Goal: Find specific page/section: Find specific page/section

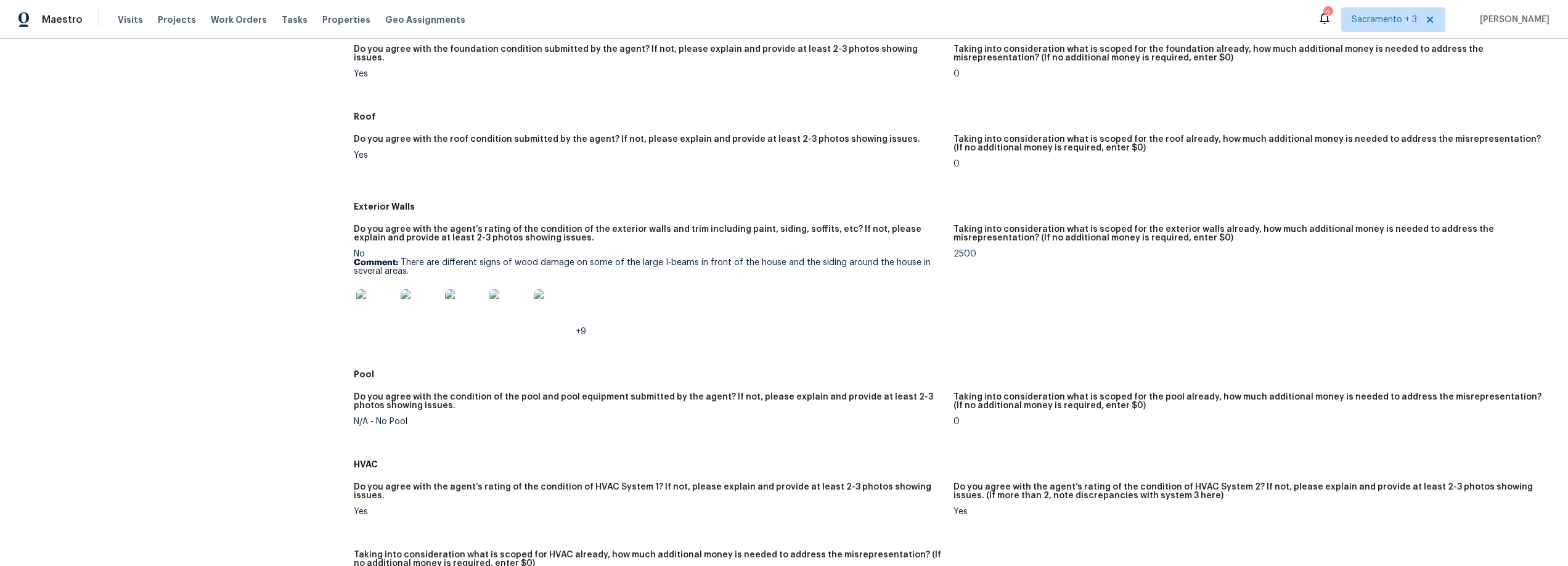
scroll to position [340, 0]
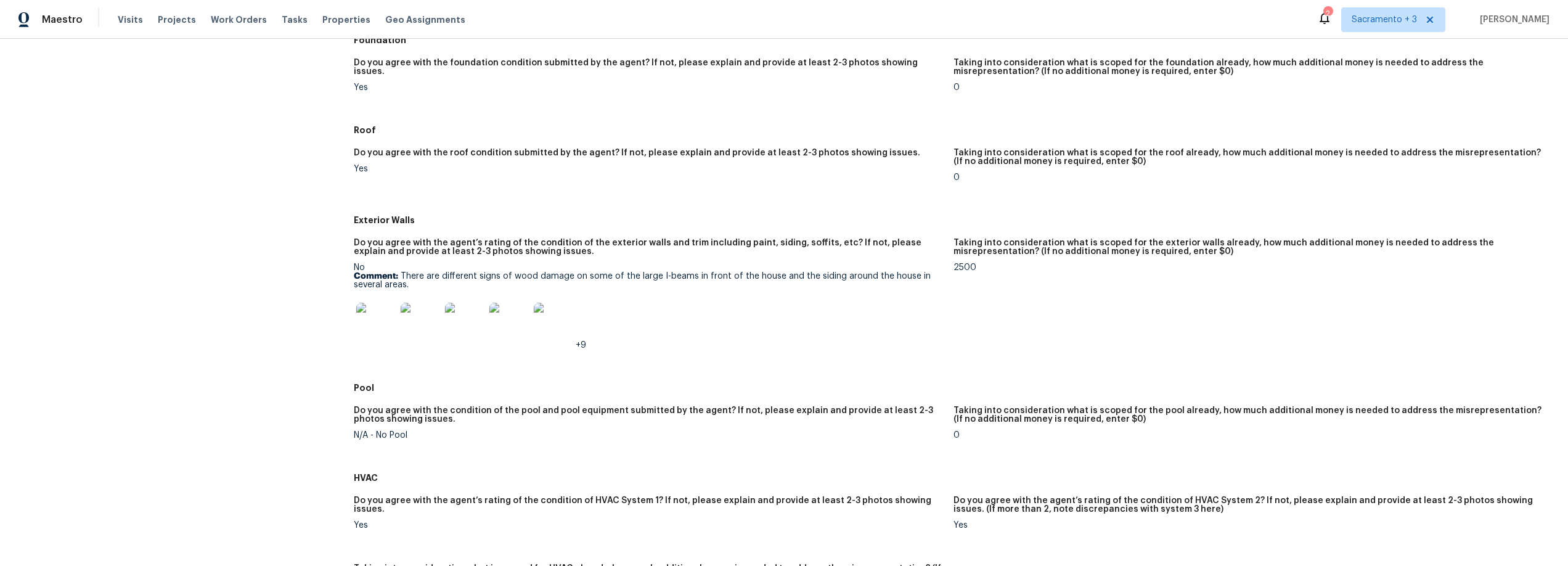
click at [553, 329] on img at bounding box center [553, 323] width 40 height 40
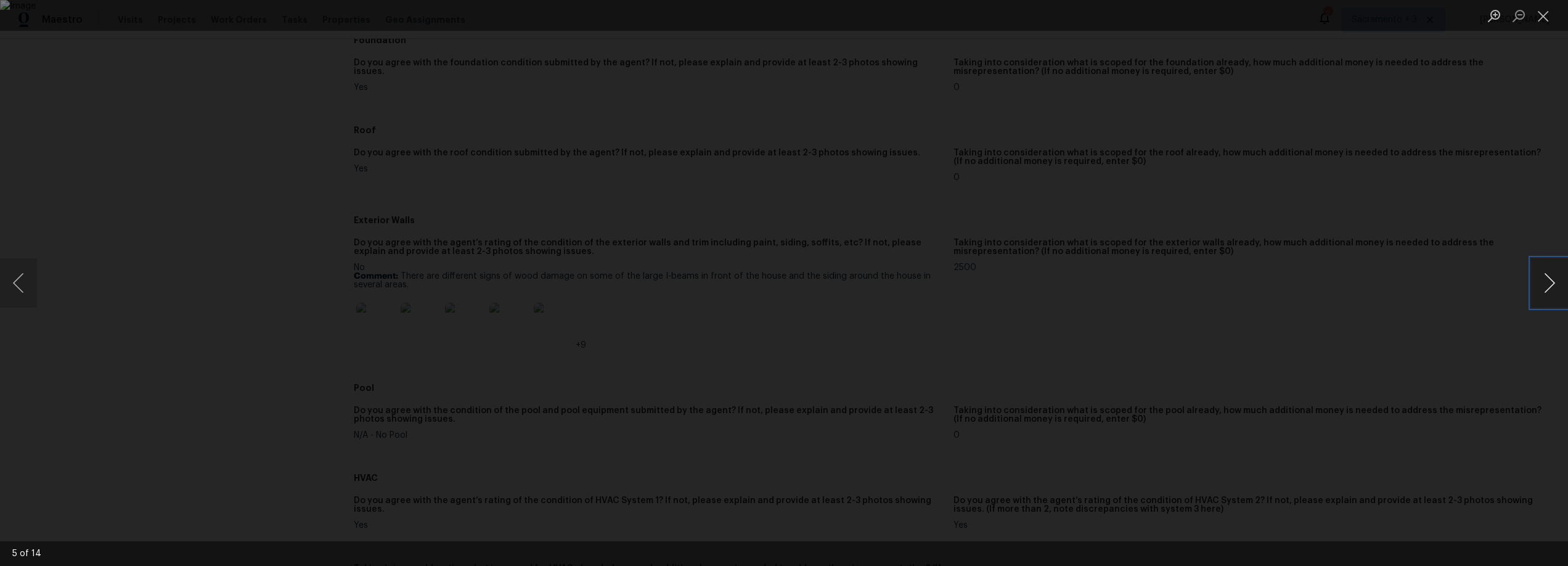
click at [1551, 288] on button "Next image" at bounding box center [1550, 283] width 37 height 49
click at [1541, 14] on button "Close lightbox" at bounding box center [1543, 15] width 24 height 21
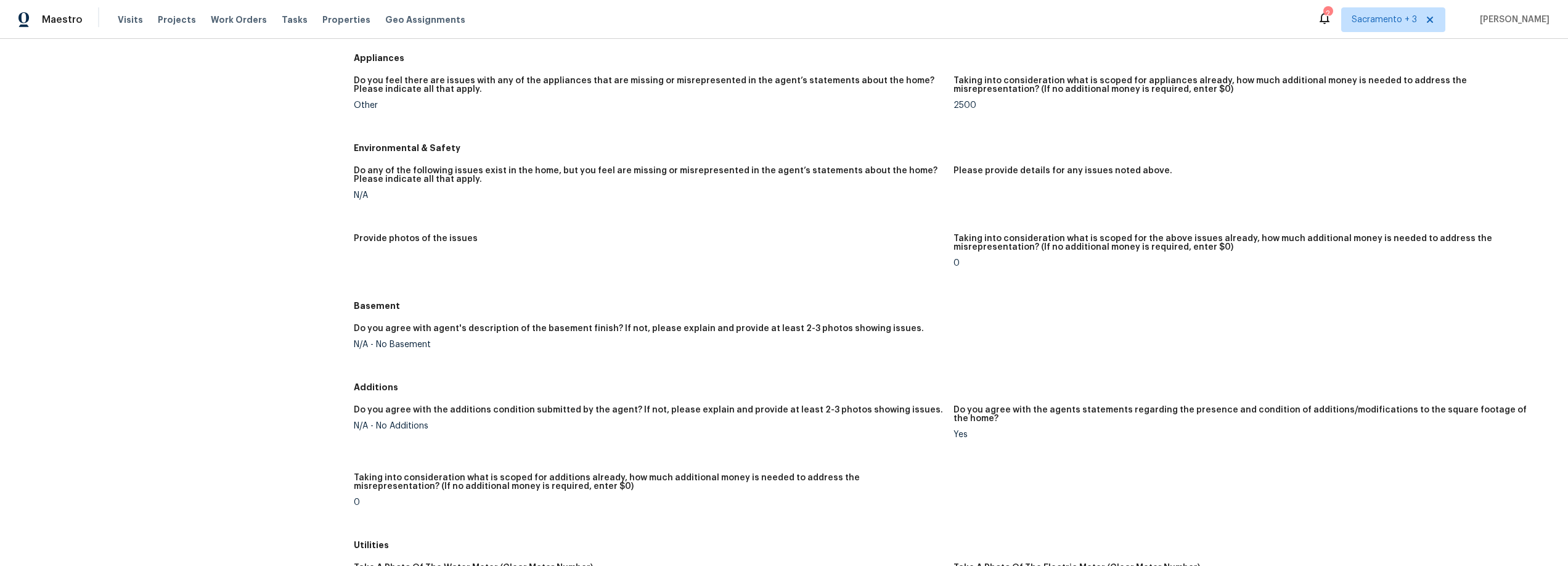
scroll to position [1069, 0]
